Goal: Complete application form

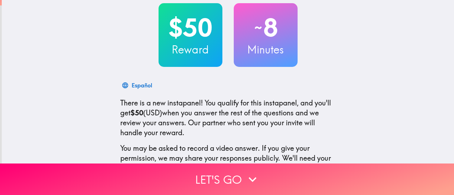
scroll to position [60, 0]
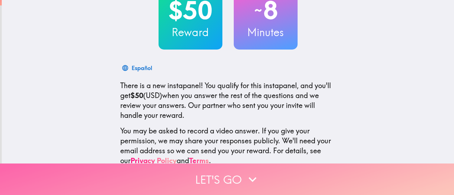
click at [235, 176] on button "Let's go" at bounding box center [227, 180] width 454 height 32
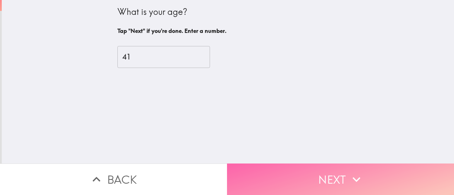
click at [319, 170] on button "Next" at bounding box center [340, 180] width 227 height 32
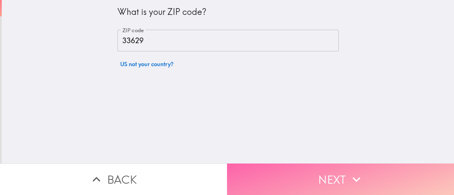
click at [319, 170] on button "Next" at bounding box center [340, 180] width 227 height 32
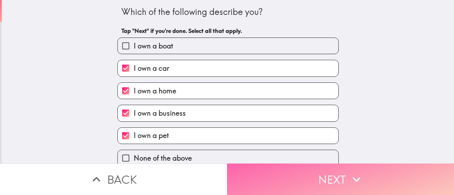
click at [319, 170] on button "Next" at bounding box center [340, 180] width 227 height 32
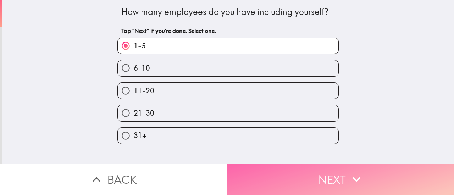
click at [319, 170] on button "Next" at bounding box center [340, 180] width 227 height 32
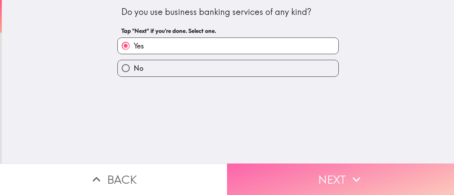
click at [319, 170] on button "Next" at bounding box center [340, 180] width 227 height 32
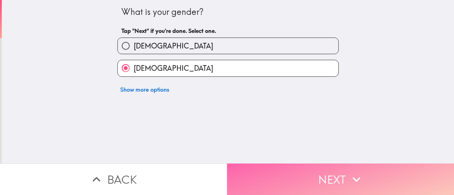
click at [319, 170] on button "Next" at bounding box center [340, 180] width 227 height 32
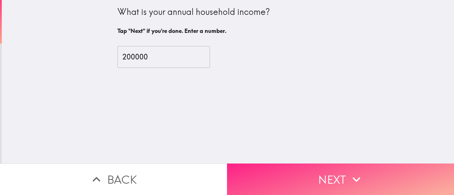
click at [319, 170] on button "Next" at bounding box center [340, 180] width 227 height 32
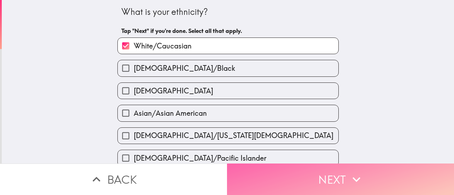
click at [319, 170] on button "Next" at bounding box center [340, 180] width 227 height 32
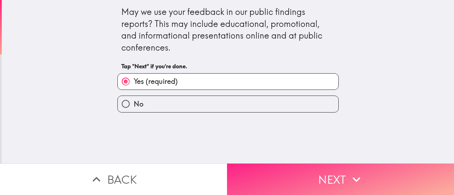
click at [319, 170] on button "Next" at bounding box center [340, 180] width 227 height 32
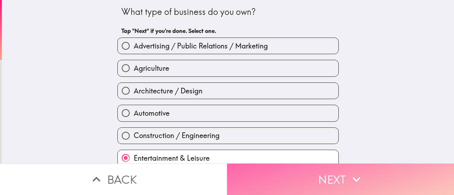
click at [319, 170] on button "Next" at bounding box center [340, 180] width 227 height 32
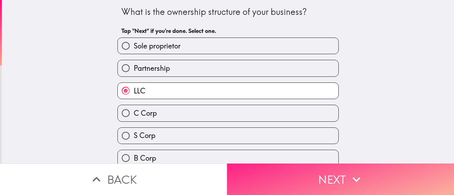
click at [319, 170] on button "Next" at bounding box center [340, 180] width 227 height 32
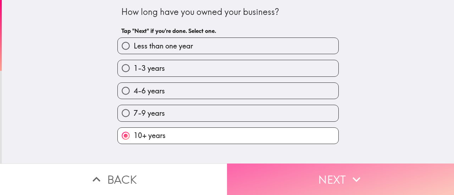
click at [319, 170] on button "Next" at bounding box center [340, 180] width 227 height 32
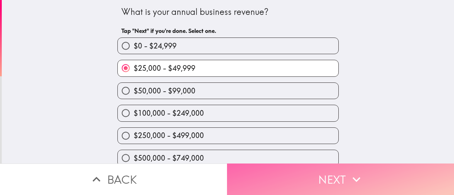
click at [319, 170] on button "Next" at bounding box center [340, 180] width 227 height 32
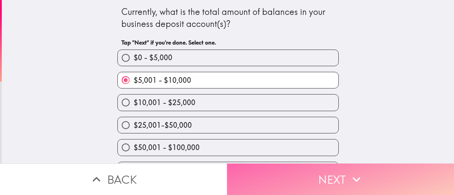
click at [319, 170] on button "Next" at bounding box center [340, 180] width 227 height 32
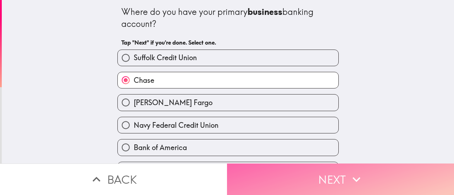
click at [319, 170] on button "Next" at bounding box center [340, 180] width 227 height 32
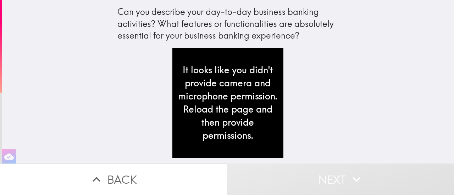
click at [253, 92] on div "It looks like you didn't provide camera and microphone permission. Reload the p…" at bounding box center [227, 103] width 111 height 111
drag, startPoint x: 321, startPoint y: 88, endPoint x: 309, endPoint y: 92, distance: 12.1
click at [309, 92] on div "It looks like you didn't provide camera and microphone permission. Reload the p…" at bounding box center [227, 106] width 227 height 116
drag, startPoint x: 361, startPoint y: 1, endPoint x: 5, endPoint y: 153, distance: 387.0
click at [5, 153] on icon "button" at bounding box center [9, 157] width 10 height 10
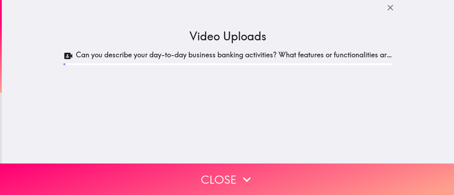
click at [326, 57] on h5 "Can you describe your day-to-day business banking activities? What features or …" at bounding box center [234, 56] width 316 height 12
click at [385, 9] on icon "button" at bounding box center [390, 8] width 10 height 10
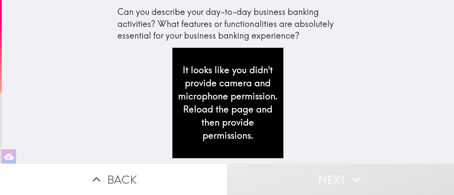
click at [252, 94] on div "It looks like you didn't provide camera and microphone permission. Reload the p…" at bounding box center [227, 103] width 111 height 111
click at [243, 116] on div "It looks like you didn't provide camera and microphone permission. Reload the p…" at bounding box center [227, 103] width 111 height 111
click at [266, 96] on div "It looks like you didn't provide camera and microphone permission. Reload the p…" at bounding box center [227, 103] width 111 height 111
click at [300, 44] on div "Can you describe your day-to-day business banking activities? What features or …" at bounding box center [227, 27] width 227 height 42
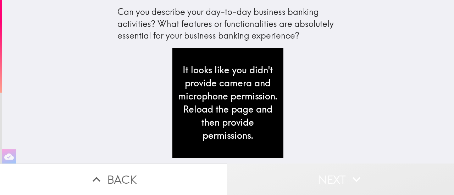
click at [293, 171] on button "Next" at bounding box center [340, 180] width 227 height 32
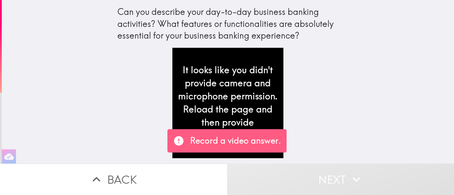
click at [253, 148] on div "Record a video answer." at bounding box center [226, 140] width 119 height 23
click at [298, 98] on div "It looks like you didn't provide camera and microphone permission. Reload the p…" at bounding box center [227, 106] width 227 height 116
click at [241, 141] on p "Record a video answer." at bounding box center [235, 141] width 91 height 12
drag, startPoint x: 109, startPoint y: 109, endPoint x: 176, endPoint y: 142, distance: 74.5
click at [176, 142] on div "Can you describe your day-to-day business banking activities? What features or …" at bounding box center [227, 97] width 454 height 195
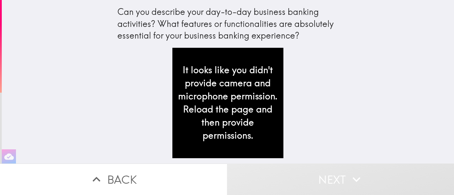
click at [200, 130] on div "It looks like you didn't provide camera and microphone permission. Reload the p…" at bounding box center [227, 103] width 111 height 111
click at [269, 83] on div "It looks like you didn't provide camera and microphone permission. Reload the p…" at bounding box center [227, 103] width 111 height 111
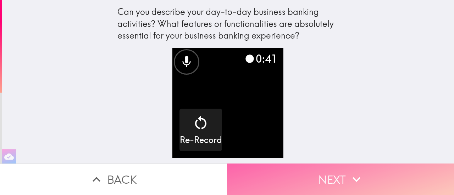
click at [330, 180] on button "Next" at bounding box center [340, 180] width 227 height 32
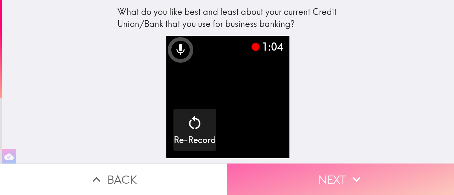
click at [344, 170] on button "Next" at bounding box center [340, 180] width 227 height 32
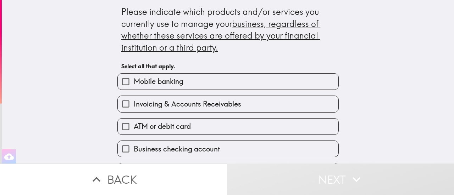
scroll to position [37, 0]
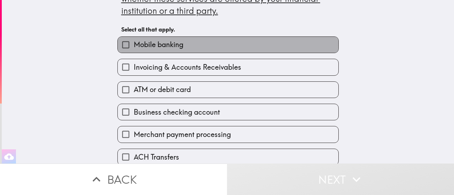
click at [160, 44] on span "Mobile banking" at bounding box center [159, 45] width 50 height 10
click at [134, 44] on input "Mobile banking" at bounding box center [126, 45] width 16 height 16
checkbox input "true"
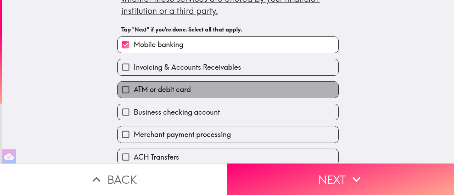
click at [160, 91] on span "ATM or debit card" at bounding box center [162, 90] width 57 height 10
click at [134, 91] on input "ATM or debit card" at bounding box center [126, 90] width 16 height 16
checkbox input "true"
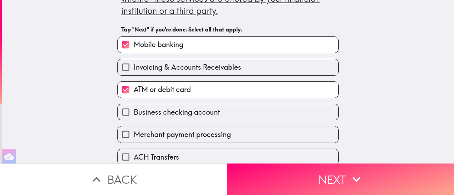
click at [160, 113] on span "Business checking account" at bounding box center [177, 112] width 86 height 10
click at [134, 113] on input "Business checking account" at bounding box center [126, 112] width 16 height 16
checkbox input "true"
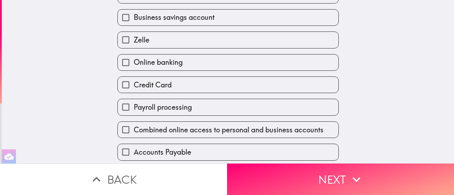
scroll to position [222, 0]
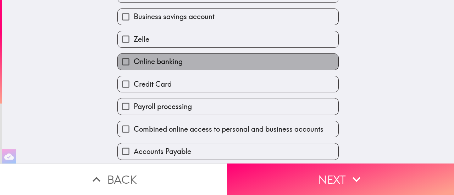
click at [160, 64] on span "Online banking" at bounding box center [158, 62] width 49 height 10
click at [134, 64] on input "Online banking" at bounding box center [126, 62] width 16 height 16
checkbox input "true"
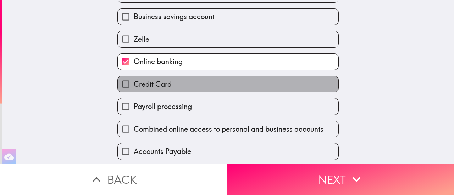
click at [161, 87] on span "Credit Card" at bounding box center [153, 84] width 38 height 10
click at [134, 87] on input "Credit Card" at bounding box center [126, 84] width 16 height 16
checkbox input "true"
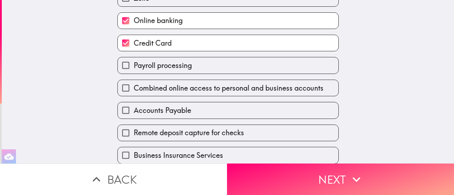
scroll to position [272, 0]
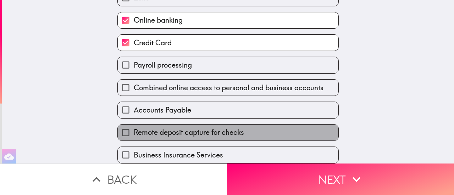
click at [182, 128] on span "Remote deposit capture for checks" at bounding box center [189, 133] width 110 height 10
click at [134, 126] on input "Remote deposit capture for checks" at bounding box center [126, 133] width 16 height 16
checkbox input "true"
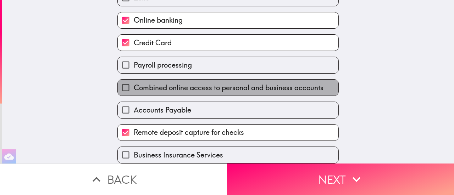
click at [289, 86] on span "Combined online access to personal and business accounts" at bounding box center [229, 88] width 190 height 10
click at [134, 86] on input "Combined online access to personal and business accounts" at bounding box center [126, 88] width 16 height 16
checkbox input "true"
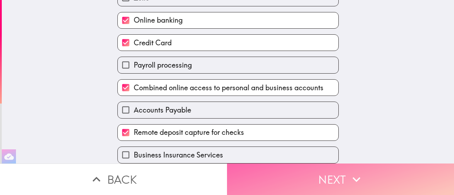
click at [340, 176] on button "Next" at bounding box center [340, 180] width 227 height 32
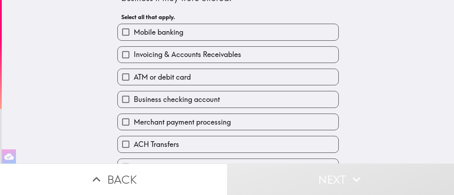
scroll to position [38, 0]
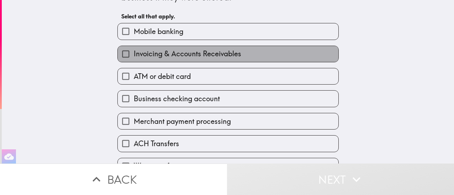
click at [291, 57] on label "Invoicing & Accounts Receivables" at bounding box center [228, 54] width 220 height 16
click at [134, 57] on input "Invoicing & Accounts Receivables" at bounding box center [126, 54] width 16 height 16
checkbox input "true"
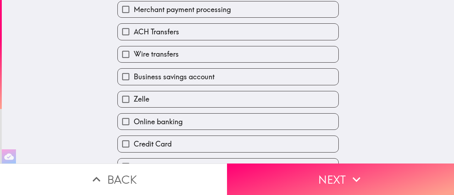
scroll to position [151, 0]
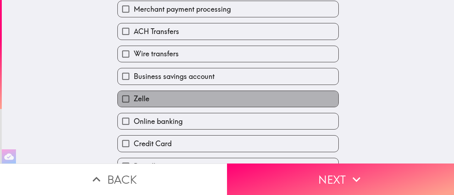
click at [278, 101] on label "Zelle" at bounding box center [228, 99] width 220 height 16
click at [134, 101] on input "Zelle" at bounding box center [126, 99] width 16 height 16
checkbox input "true"
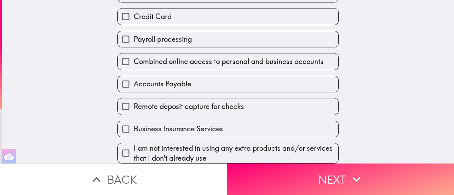
scroll to position [287, 0]
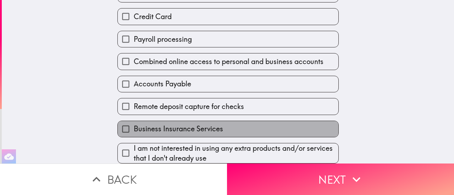
click at [286, 124] on label "Business Insurance Services" at bounding box center [228, 129] width 220 height 16
click at [134, 124] on input "Business Insurance Services" at bounding box center [126, 129] width 16 height 16
checkbox input "true"
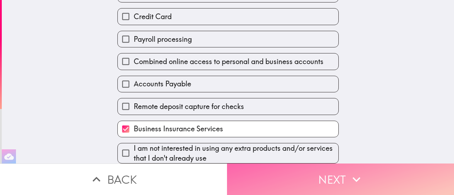
click at [332, 171] on button "Next" at bounding box center [340, 180] width 227 height 32
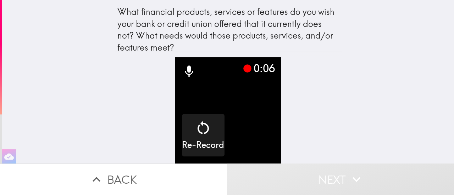
scroll to position [7, 0]
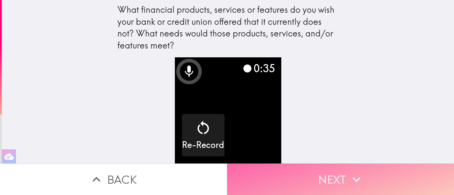
click at [350, 174] on icon "button" at bounding box center [356, 180] width 16 height 16
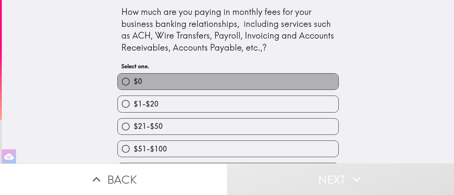
click at [280, 85] on label "$0" at bounding box center [228, 82] width 220 height 16
click at [134, 85] on input "$0" at bounding box center [126, 82] width 16 height 16
radio input "true"
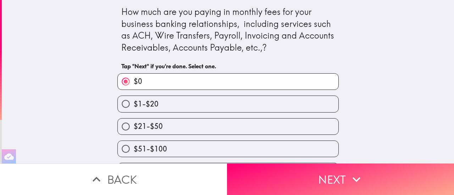
scroll to position [45, 0]
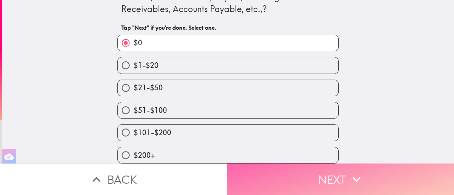
click at [330, 177] on button "Next" at bounding box center [340, 180] width 227 height 32
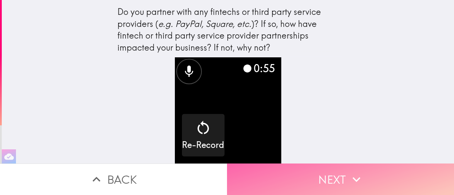
click at [339, 173] on button "Next" at bounding box center [340, 180] width 227 height 32
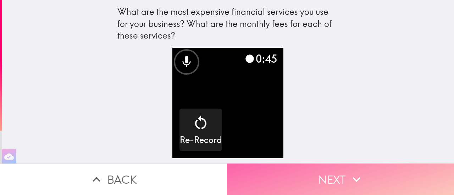
click at [353, 172] on icon "button" at bounding box center [356, 180] width 16 height 16
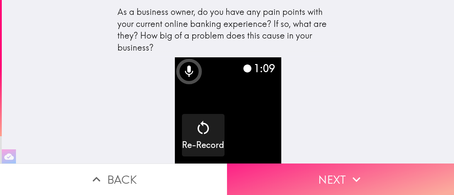
click at [339, 170] on button "Next" at bounding box center [340, 180] width 227 height 32
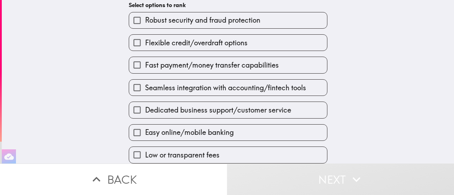
scroll to position [69, 0]
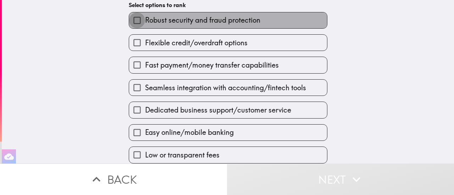
click at [130, 13] on input "Robust security and fraud protection" at bounding box center [137, 20] width 16 height 16
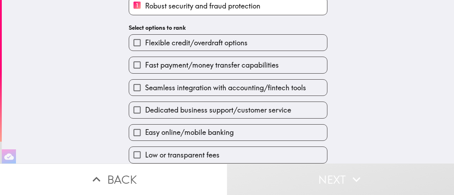
scroll to position [71, 0]
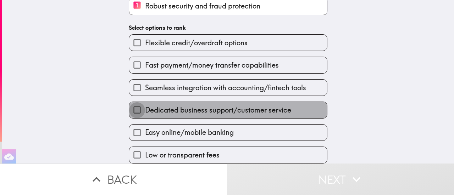
click at [131, 104] on input "Dedicated business support/customer service" at bounding box center [137, 110] width 16 height 16
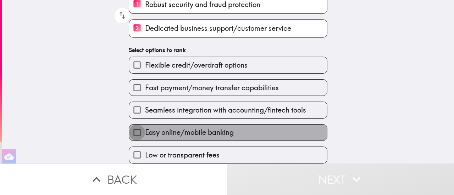
click at [130, 127] on input "Easy online/mobile banking" at bounding box center [137, 133] width 16 height 16
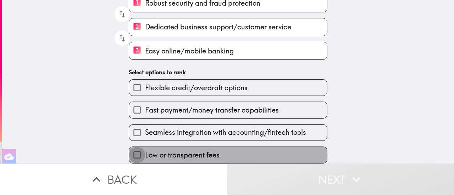
click at [130, 151] on input "Low or transparent fees" at bounding box center [137, 155] width 16 height 16
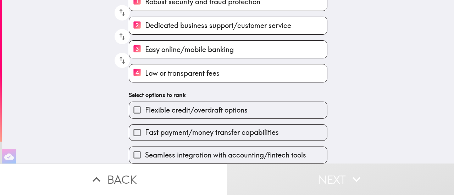
scroll to position [75, 0]
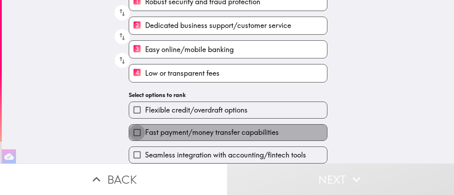
click at [131, 126] on input "Fast payment/money transfer capabilities" at bounding box center [137, 133] width 16 height 16
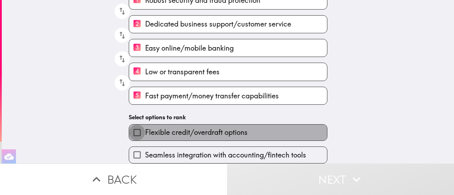
click at [131, 126] on input "Flexible credit/overdraft options" at bounding box center [137, 133] width 16 height 16
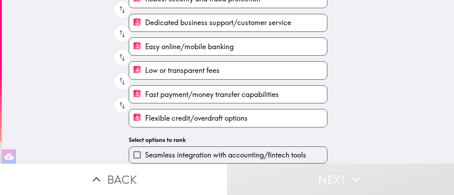
click at [129, 151] on input "Seamless integration with accounting/fintech tools" at bounding box center [137, 155] width 16 height 16
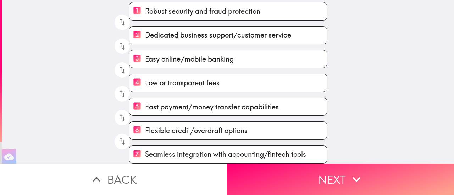
scroll to position [66, 0]
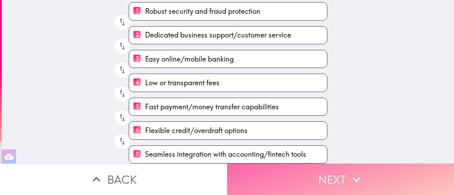
click at [332, 172] on button "Next" at bounding box center [340, 180] width 227 height 32
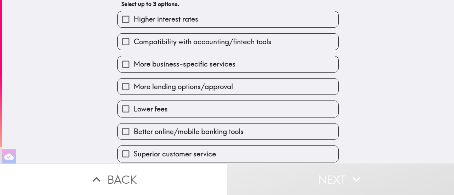
scroll to position [63, 0]
click at [119, 41] on input "Compatibility with accounting/fintech tools" at bounding box center [126, 41] width 16 height 16
checkbox input "true"
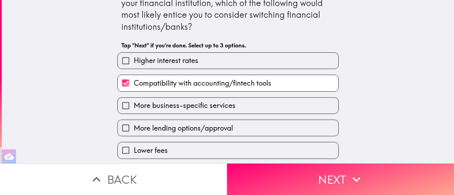
scroll to position [20, 0]
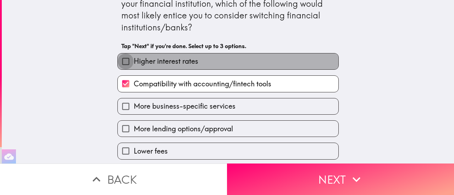
click at [119, 64] on input "Higher interest rates" at bounding box center [126, 62] width 16 height 16
checkbox input "true"
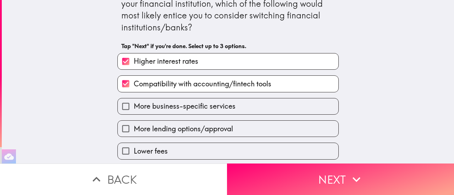
scroll to position [91, 0]
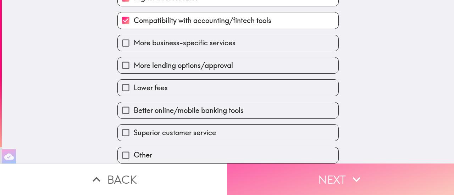
click at [297, 171] on button "Next" at bounding box center [340, 180] width 227 height 32
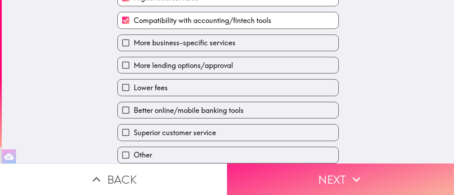
scroll to position [30, 0]
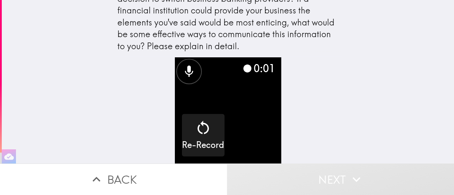
scroll to position [31, 0]
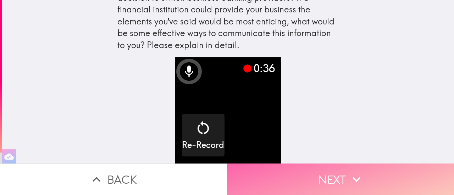
click at [348, 174] on icon "button" at bounding box center [356, 180] width 16 height 16
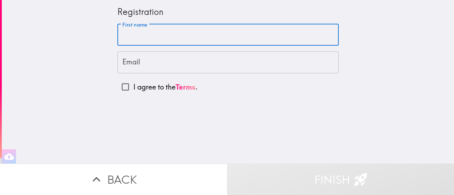
click at [173, 30] on input "First name" at bounding box center [227, 35] width 221 height 22
type input "[DEMOGRAPHIC_DATA]"
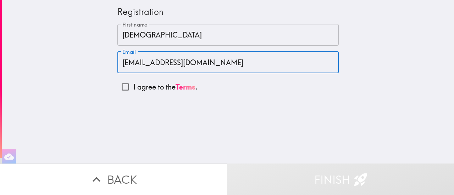
type input "[EMAIL_ADDRESS][DOMAIN_NAME]"
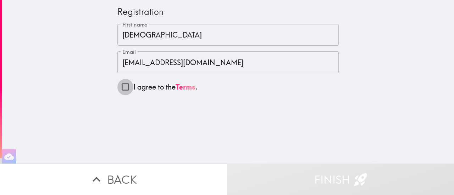
click at [123, 88] on input "I agree to the Terms ." at bounding box center [125, 87] width 16 height 16
checkbox input "true"
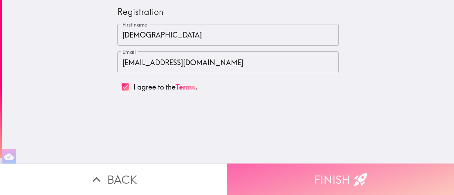
click at [334, 177] on button "Finish" at bounding box center [340, 180] width 227 height 32
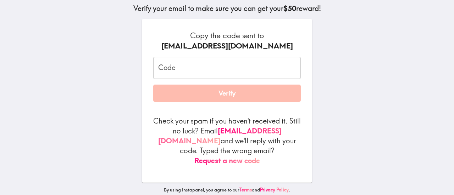
scroll to position [72, 0]
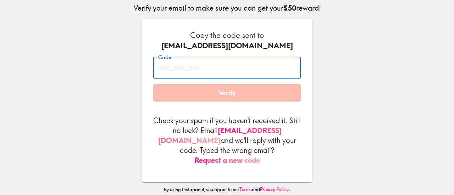
paste input "rAi_kr5_y9d"
click at [205, 73] on input "Code" at bounding box center [226, 68] width 147 height 22
type input "rAi_kr5_y9d"
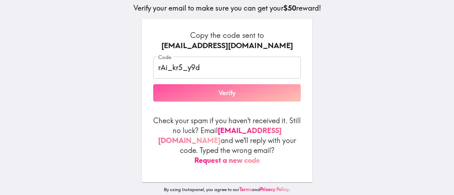
click at [237, 93] on button "Verify" at bounding box center [226, 93] width 147 height 18
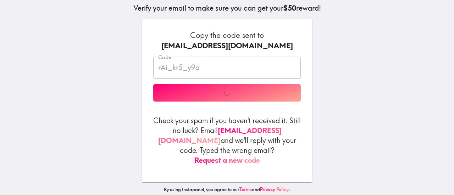
scroll to position [40, 0]
